Goal: Task Accomplishment & Management: Manage account settings

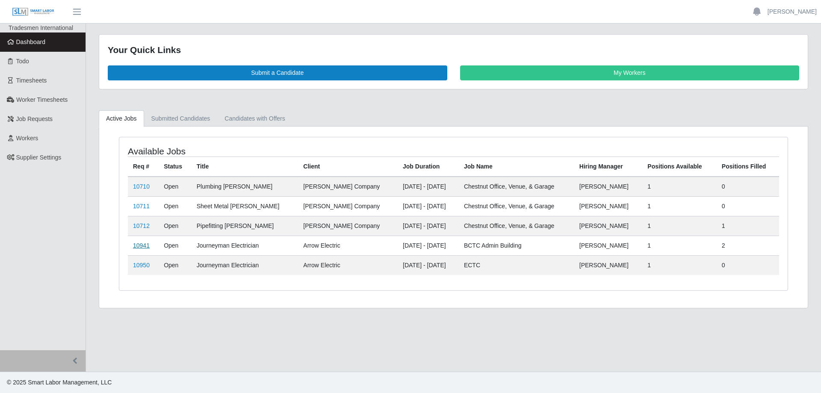
click at [145, 247] on link "10941" at bounding box center [141, 245] width 17 height 7
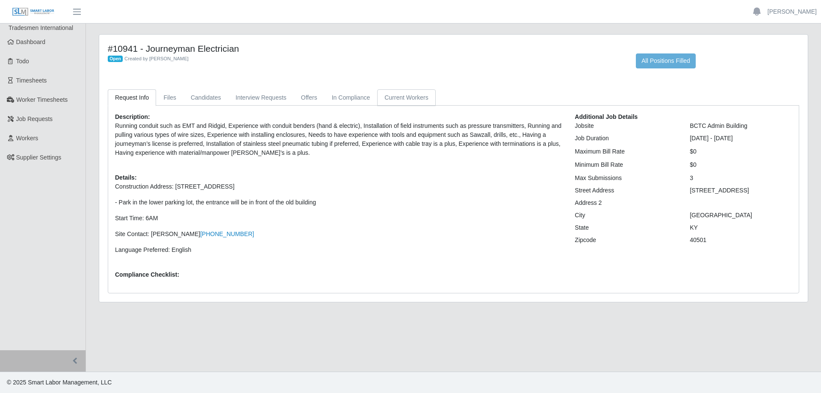
click at [408, 97] on link "Current Workers" at bounding box center [406, 97] width 58 height 17
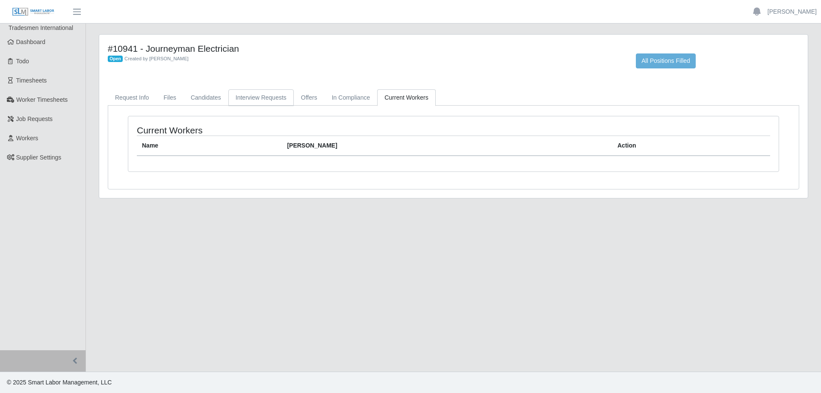
click at [260, 95] on link "Interview Requests" at bounding box center [260, 97] width 65 height 17
click at [207, 95] on link "Candidates" at bounding box center [205, 97] width 45 height 17
click at [129, 97] on link "Request Info" at bounding box center [132, 97] width 48 height 17
